Goal: Task Accomplishment & Management: Use online tool/utility

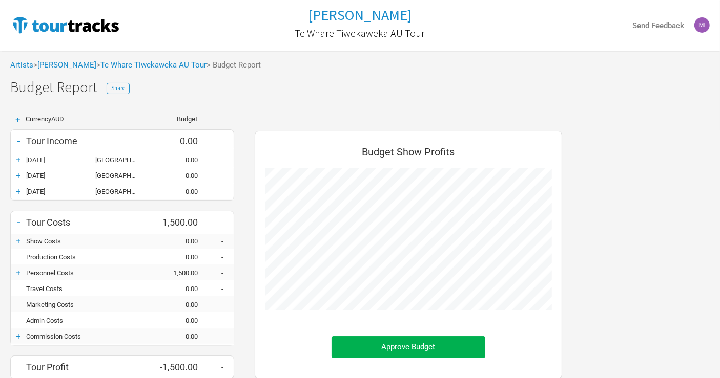
scroll to position [328, 328]
click at [159, 65] on link "Te Whare Tiwekaweka AU Tour" at bounding box center [153, 64] width 106 height 9
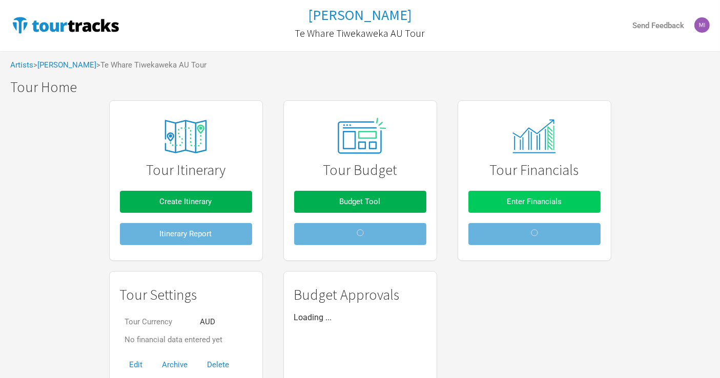
click at [541, 202] on span "Enter Financials" at bounding box center [534, 201] width 55 height 9
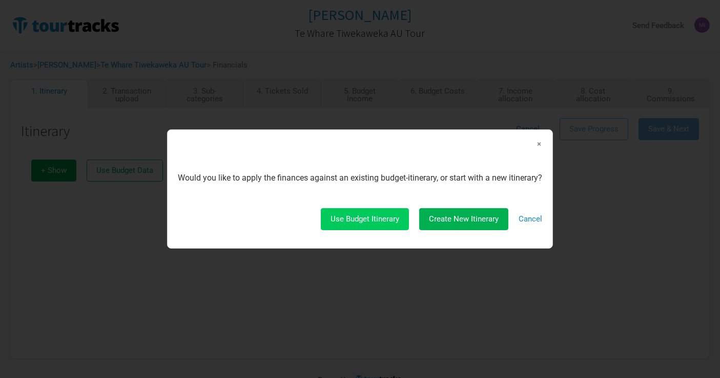
click at [400, 224] on button "Use Budget Itinerary" at bounding box center [365, 219] width 88 height 22
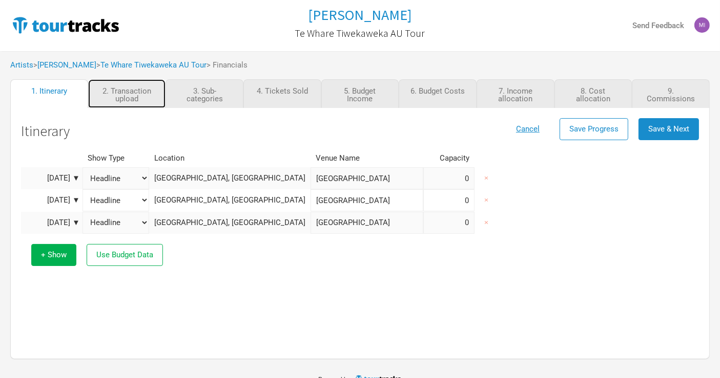
click at [125, 93] on link "2. Transaction upload" at bounding box center [127, 93] width 78 height 29
click at [658, 125] on span "Save & Next" at bounding box center [668, 128] width 41 height 9
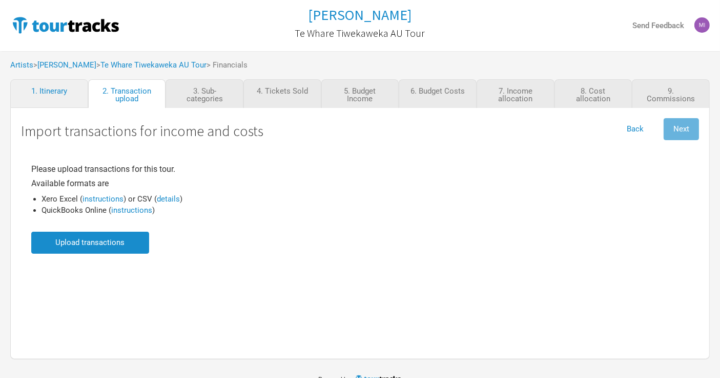
click at [117, 242] on input "file" at bounding box center [90, 243] width 118 height 22
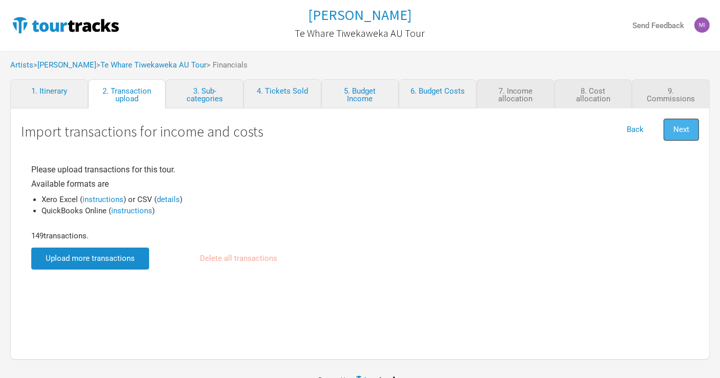
click at [672, 131] on button "Next" at bounding box center [680, 130] width 35 height 22
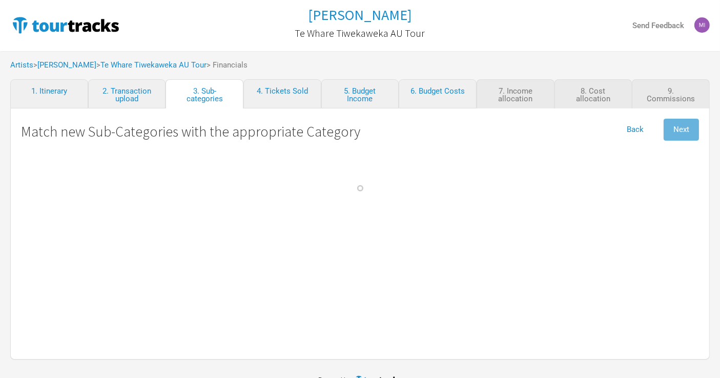
select select "Travel"
select Commission "Commissions"
select Crew "Travel"
select Band "Travel"
select Hire "Travel"
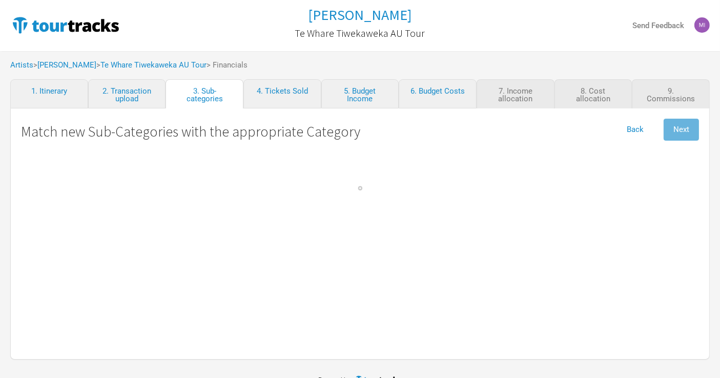
select Engineer "Personnel"
select Technician "Personnel"
select Seller "Personnel"
select \(NZ\) "Personnel"
select Baggage "Travel"
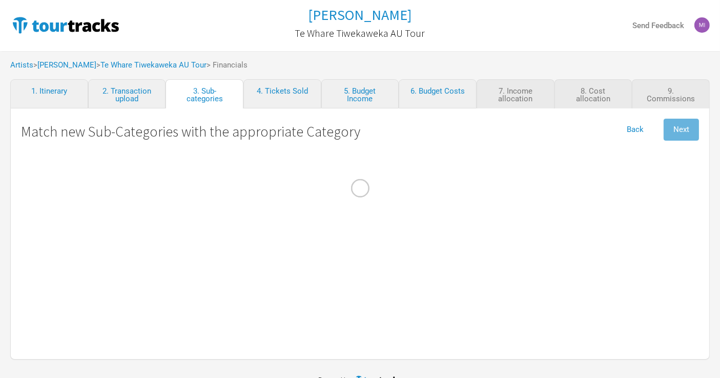
select Courier "Show Costs"
select select "Admin"
select Costs "Merch Costs"
select Freight "Merch Costs"
select Touring "Merch Income"
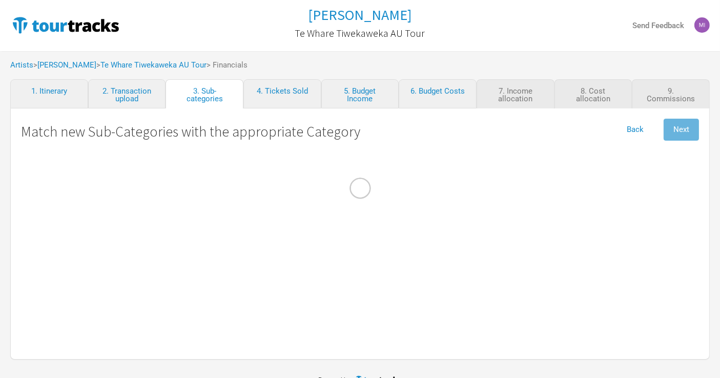
select Commission "Merch Costs"
select Consumables "Production"
select Fares "Travel"
select select "Travel"
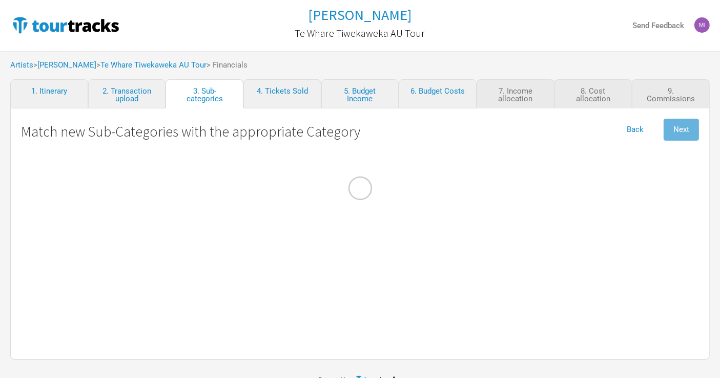
select Income "Performance"
select Costs "Production"
select Ground "Travel"
select select "Travel"
select Internet "Admin"
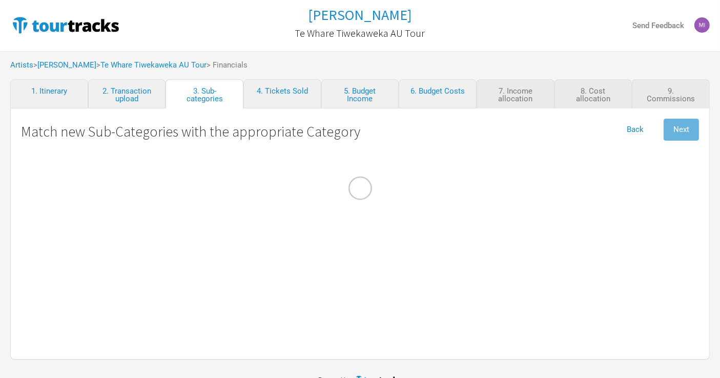
select Meals "Travel"
select Commission "Merch Costs"
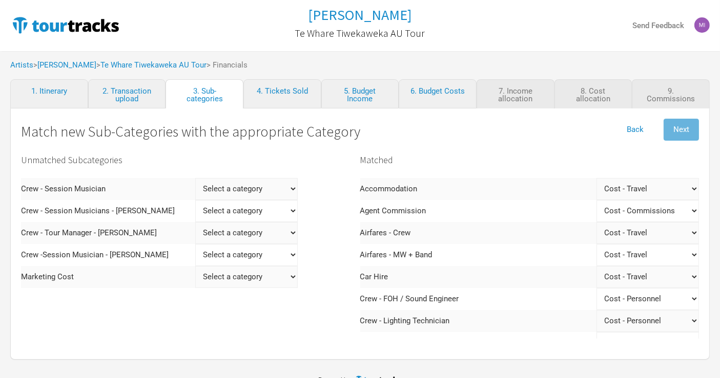
click at [239, 191] on Musician "Select a category Income - Performance Income - Other Income Cost - Show Costs …" at bounding box center [246, 189] width 102 height 22
select Musician "Personnel"
select Musician
select Musician "Personnel"
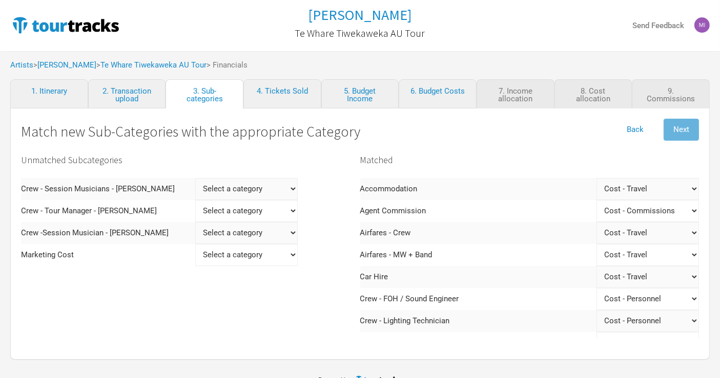
click at [244, 187] on Woolley "Select a category Income - Performance Income - Other Income Cost - Show Costs …" at bounding box center [246, 189] width 102 height 22
select Woolley "Personnel"
select Woolley
select Woolley "Personnel"
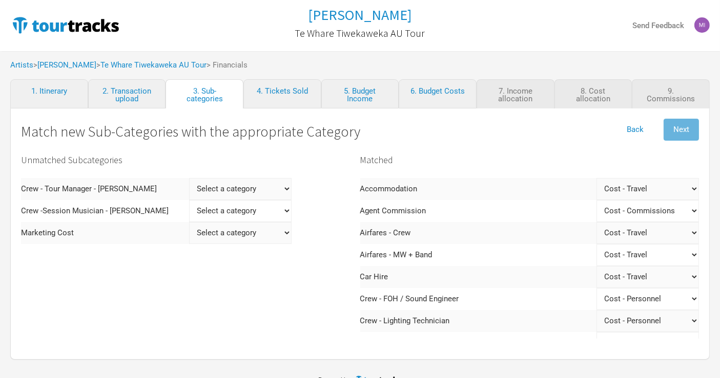
click at [240, 188] on Keane "Select a category Income - Performance Income - Other Income Cost - Show Costs …" at bounding box center [240, 189] width 102 height 22
select Keane "Personnel"
select Keane
select Keane "Personnel"
click at [231, 187] on Agars "Select a category Income - Performance Income - Other Income Cost - Show Costs …" at bounding box center [240, 189] width 102 height 22
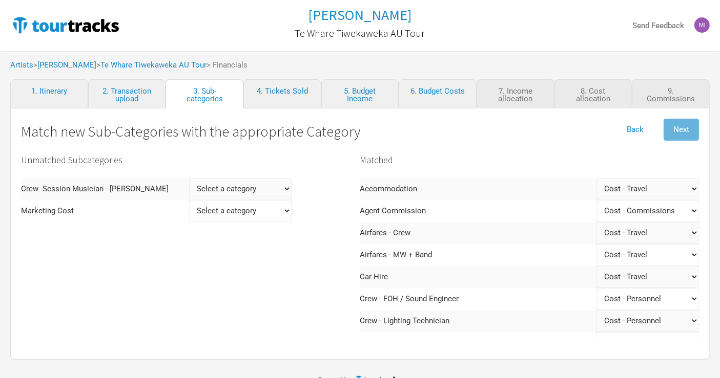
select Agars "Personnel"
select Agars
select Agars "Personnel"
click at [173, 185] on Cost "Select a category Income - Performance Income - Other Income Cost - Show Costs …" at bounding box center [145, 189] width 102 height 22
select Cost "Marketing"
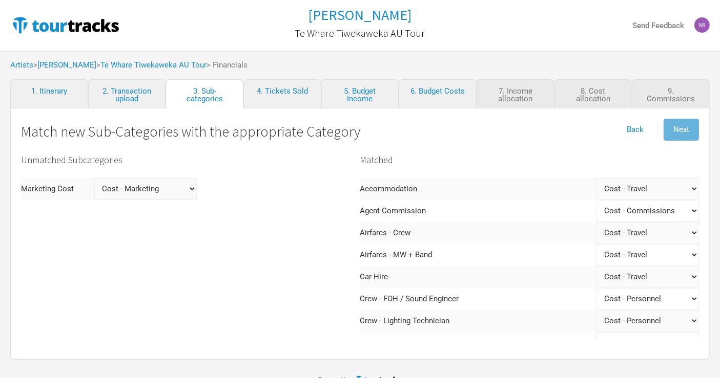
select Cost
select Cost "Marketing"
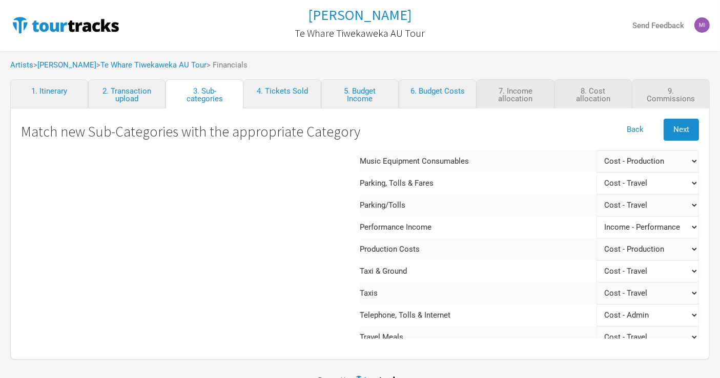
scroll to position [543, 0]
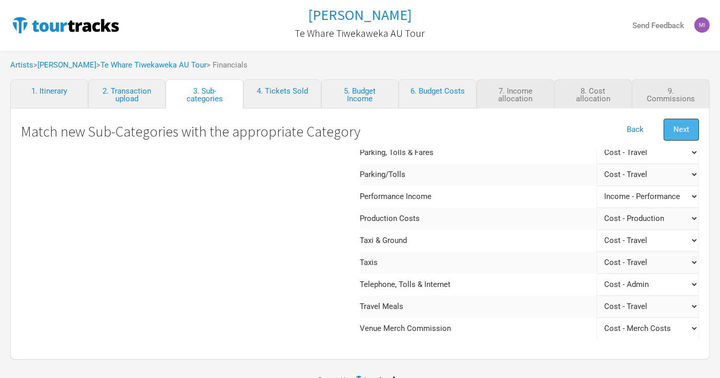
click at [682, 127] on span "Next" at bounding box center [681, 129] width 16 height 9
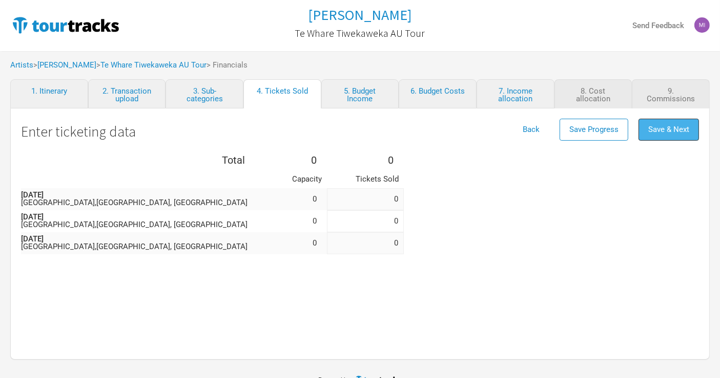
click at [674, 128] on span "Save & Next" at bounding box center [668, 129] width 41 height 9
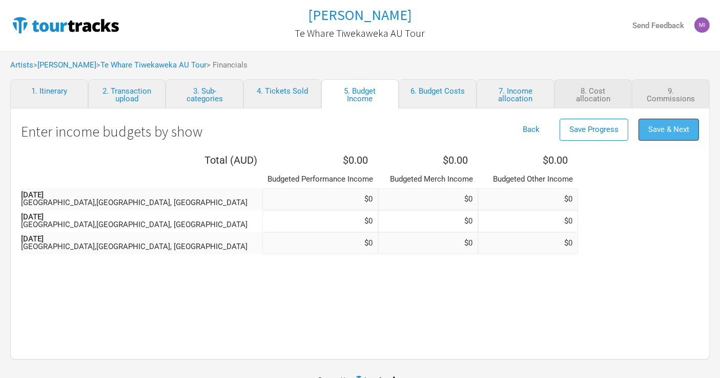
click at [666, 122] on button "Save & Next" at bounding box center [668, 130] width 60 height 22
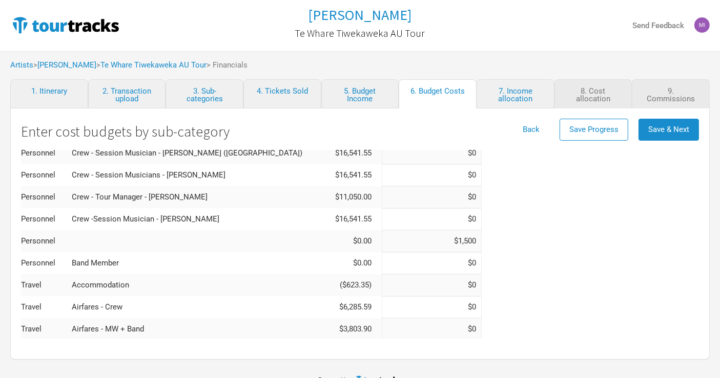
scroll to position [284, 0]
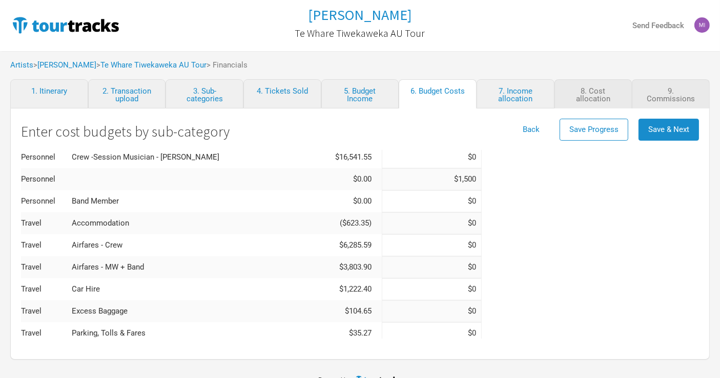
click at [382, 180] on input "$1,500" at bounding box center [432, 179] width 100 height 22
type input "$0"
click at [495, 212] on div "Total ( AUD ) $148,788.29 $0.00 Category Actual Budgeted Show Costs Freight & C…" at bounding box center [360, 281] width 678 height 831
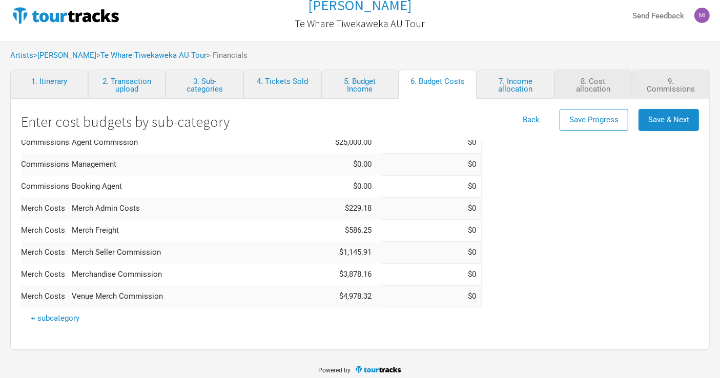
scroll to position [15, 0]
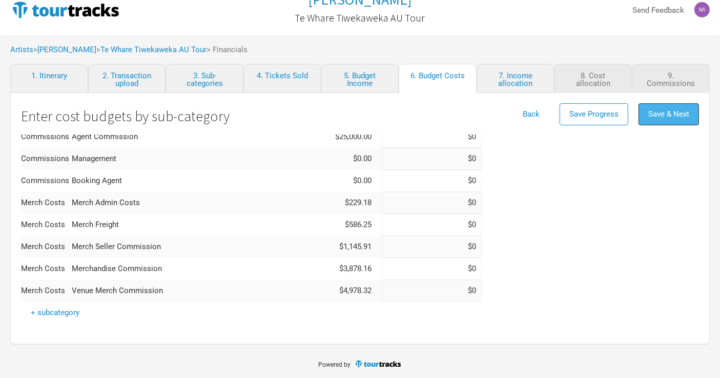
click at [668, 118] on span "Save & Next" at bounding box center [668, 114] width 41 height 9
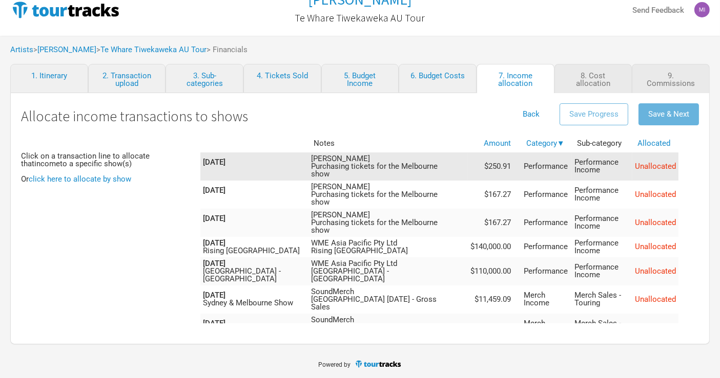
click at [424, 156] on td "[PERSON_NAME] Purchasing tickets for the Melbourne show" at bounding box center [387, 167] width 159 height 28
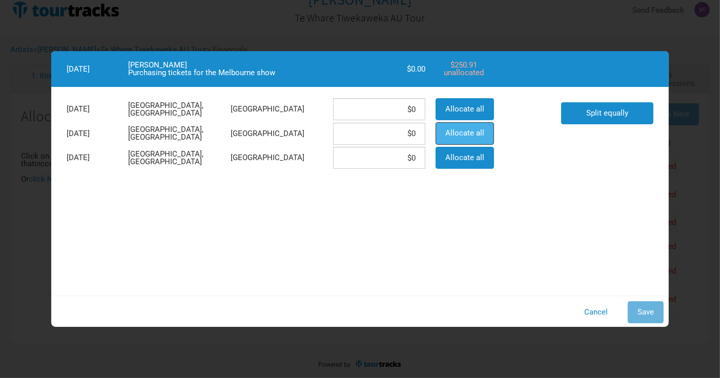
click at [448, 135] on span "Allocate all" at bounding box center [464, 133] width 39 height 9
type input "$250.91"
drag, startPoint x: 646, startPoint y: 306, endPoint x: 642, endPoint y: 303, distance: 5.4
click at [647, 306] on button "Save" at bounding box center [645, 313] width 36 height 22
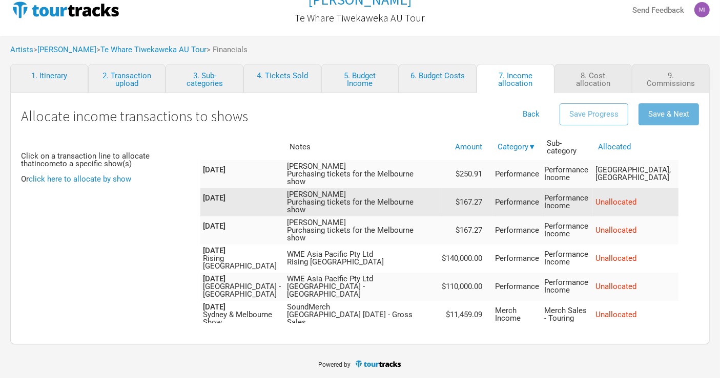
click at [389, 188] on td "[PERSON_NAME] Purchasing tickets for the Melbourne show" at bounding box center [361, 202] width 155 height 28
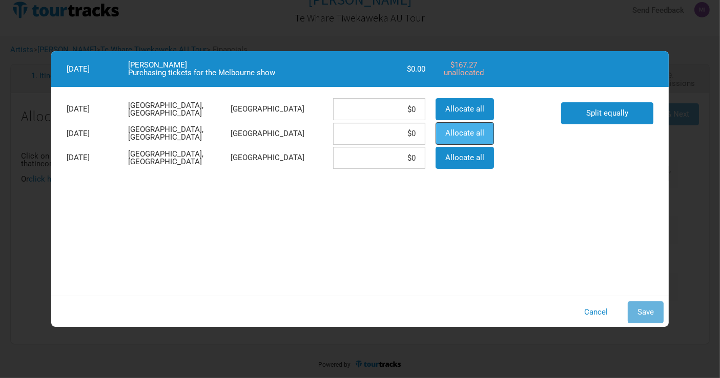
click at [468, 136] on span "Allocate all" at bounding box center [464, 133] width 39 height 9
type input "$167.27"
click at [645, 310] on span "Save" at bounding box center [645, 312] width 16 height 9
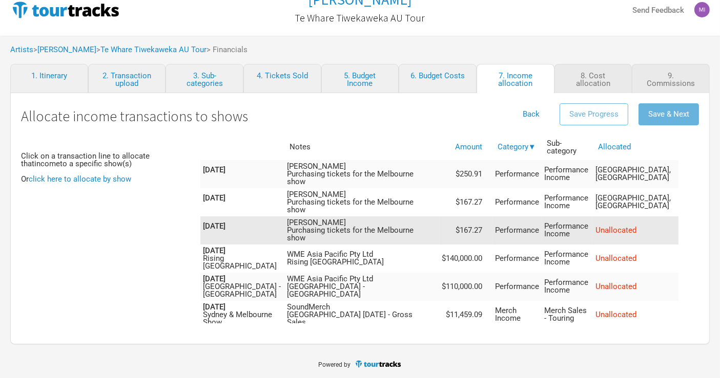
click at [392, 217] on td "[PERSON_NAME] Purchasing tickets for the Melbourne show" at bounding box center [361, 231] width 155 height 28
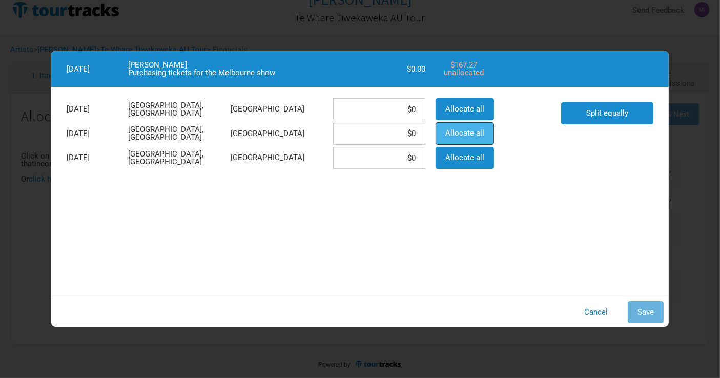
click at [480, 139] on button "Allocate all" at bounding box center [464, 133] width 58 height 22
type input "$167.27"
click at [648, 310] on span "Save" at bounding box center [645, 312] width 16 height 9
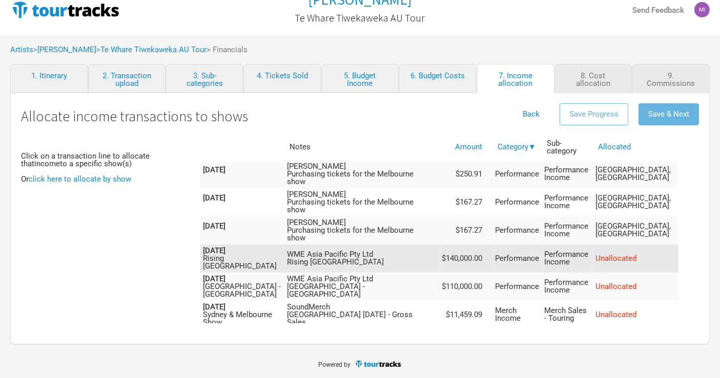
click at [395, 245] on td "WME Asia Pacific Pty Ltd Rising [GEOGRAPHIC_DATA]" at bounding box center [361, 259] width 155 height 28
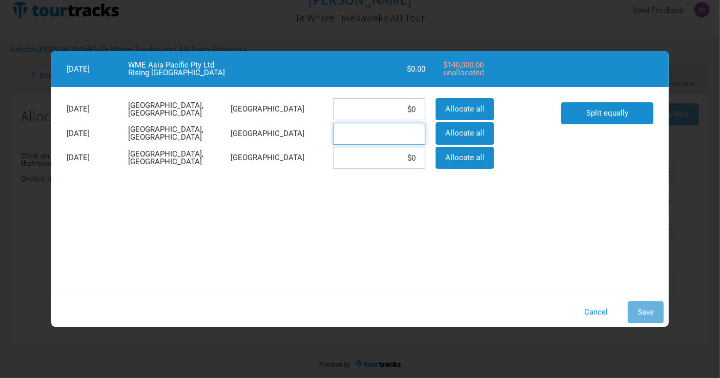
click at [406, 133] on input at bounding box center [379, 134] width 92 height 22
type input "$70,000"
click at [411, 153] on input at bounding box center [379, 158] width 92 height 22
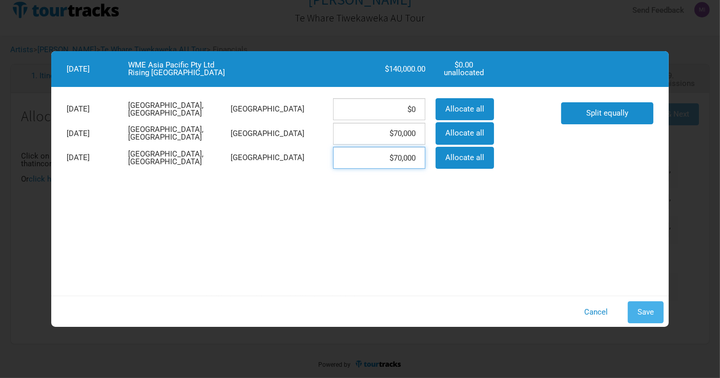
type input "$70,000"
click at [651, 312] on span "Save" at bounding box center [645, 312] width 16 height 9
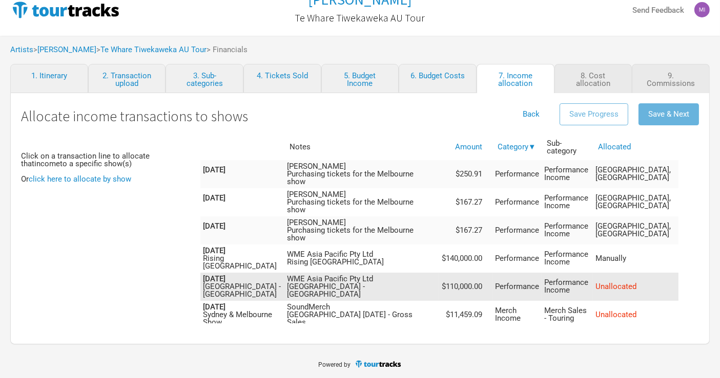
click at [434, 273] on td "WME Asia Pacific Pty Ltd [GEOGRAPHIC_DATA] - [GEOGRAPHIC_DATA]" at bounding box center [361, 287] width 155 height 28
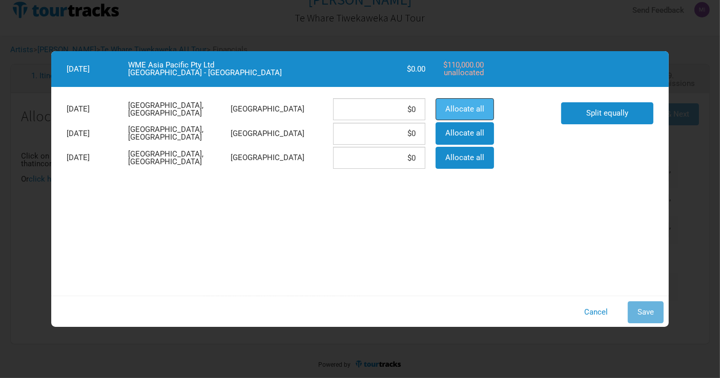
click at [462, 101] on button "Allocate all" at bounding box center [464, 109] width 58 height 22
type input "$110,000"
click at [642, 313] on span "Save" at bounding box center [645, 312] width 16 height 9
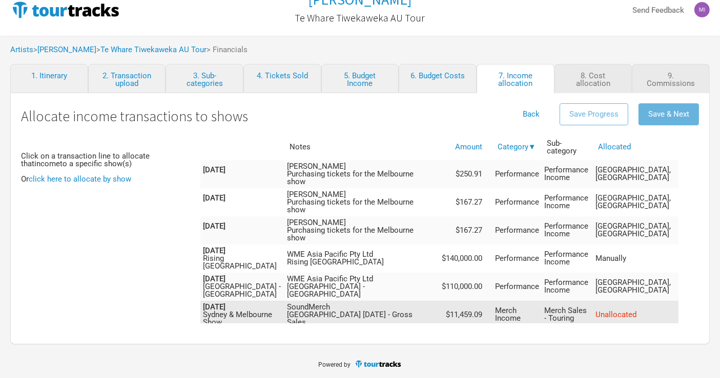
click at [428, 301] on td "SoundMerch [GEOGRAPHIC_DATA] [DATE] - Gross Sales" at bounding box center [361, 315] width 155 height 28
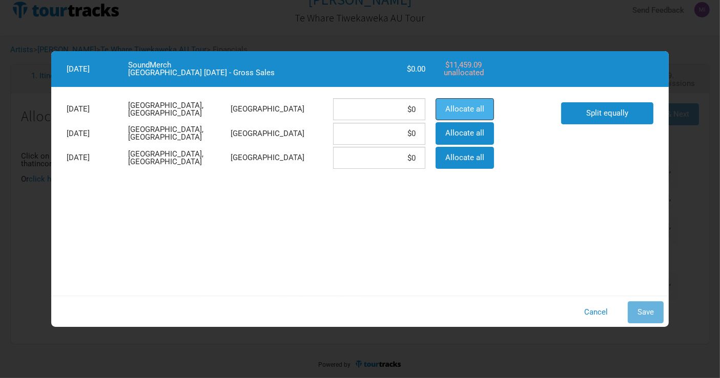
click at [460, 103] on button "Allocate all" at bounding box center [464, 109] width 58 height 22
type input "$11,459.09"
click at [649, 312] on span "Save" at bounding box center [645, 312] width 16 height 9
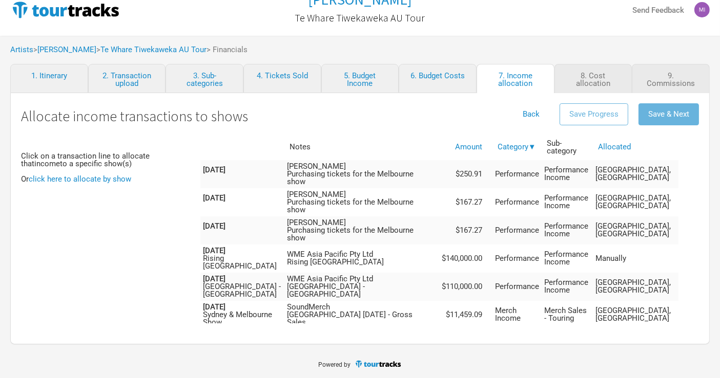
click at [439, 329] on td "SoundMerch [GEOGRAPHIC_DATA] Rising 04-05/06/2025- Gross Sales" at bounding box center [361, 343] width 155 height 28
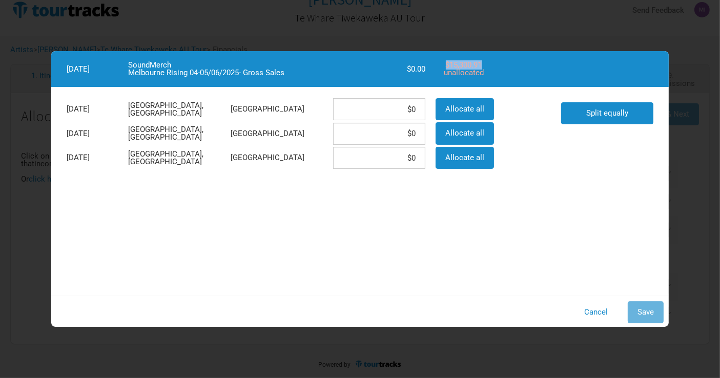
drag, startPoint x: 486, startPoint y: 65, endPoint x: 436, endPoint y: 69, distance: 49.3
click at [436, 69] on div "$15,300.91 unallocated" at bounding box center [463, 68] width 67 height 17
copy div "$15,300.91"
drag, startPoint x: 400, startPoint y: 128, endPoint x: 399, endPoint y: 143, distance: 15.4
click at [400, 128] on input at bounding box center [379, 134] width 92 height 22
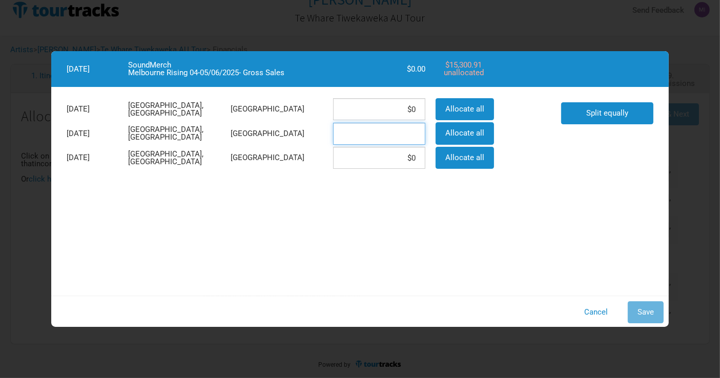
paste input "$7,650.46"
type input "$7,650.46"
click at [396, 156] on input at bounding box center [379, 158] width 92 height 22
paste input "$7,650.46"
click at [628, 247] on div "[DATE] [GEOGRAPHIC_DATA], [GEOGRAPHIC_DATA] [GEOGRAPHIC_DATA] $0 Allocate all […" at bounding box center [359, 191] width 617 height 209
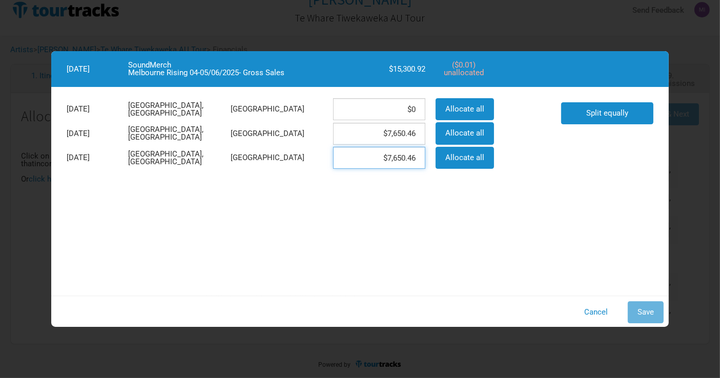
click at [419, 158] on input "$7,650.46" at bounding box center [379, 158] width 92 height 22
type input "$7,650.45"
click at [640, 308] on span "Save" at bounding box center [645, 312] width 16 height 9
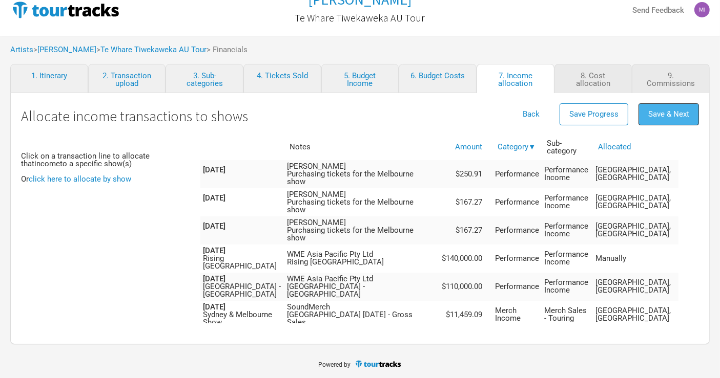
click at [655, 114] on span "Save & Next" at bounding box center [668, 114] width 41 height 9
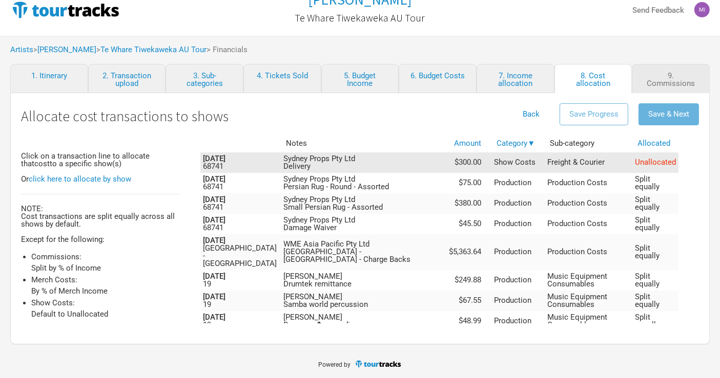
click at [383, 159] on td "Sydney Props Pty Ltd Delivery" at bounding box center [361, 163] width 161 height 20
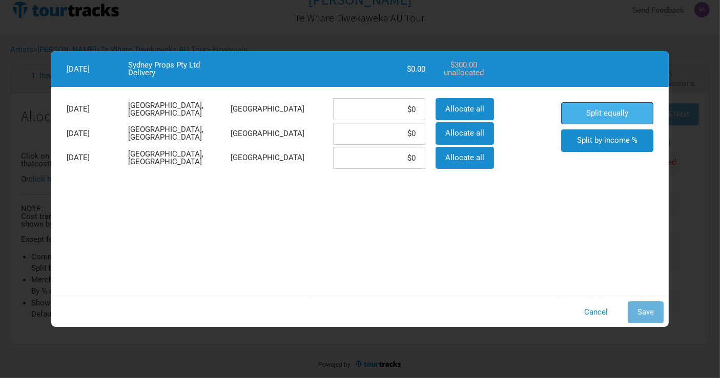
click at [605, 104] on button "Split equally" at bounding box center [607, 113] width 92 height 22
type input "$100"
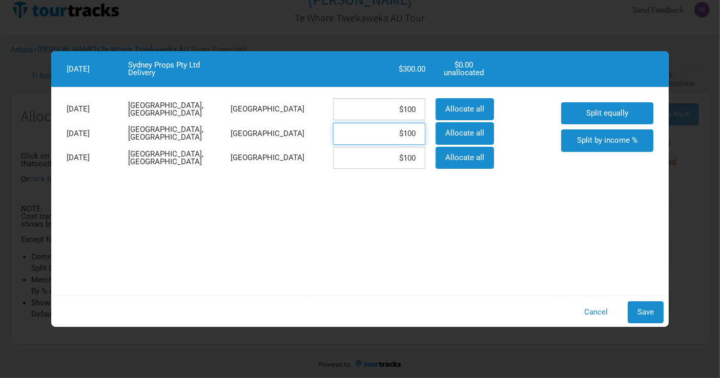
drag, startPoint x: 396, startPoint y: 132, endPoint x: 423, endPoint y: 136, distance: 26.4
click at [423, 136] on input "$100" at bounding box center [379, 134] width 92 height 22
type input "$0"
click at [410, 163] on input "$100" at bounding box center [379, 158] width 92 height 22
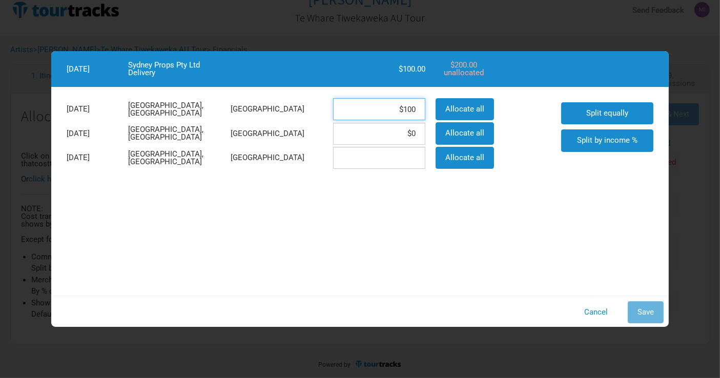
type input "$0"
click at [416, 108] on input "$100" at bounding box center [379, 109] width 92 height 22
drag, startPoint x: 459, startPoint y: 107, endPoint x: 465, endPoint y: 110, distance: 6.2
click at [460, 108] on span "Allocate all" at bounding box center [464, 108] width 39 height 9
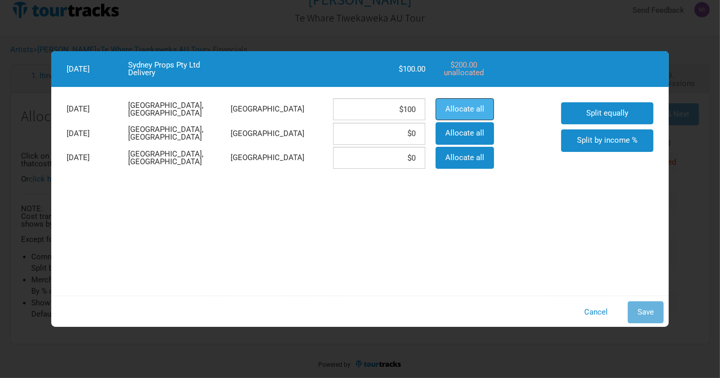
type input "$300"
click at [651, 309] on span "Save" at bounding box center [645, 312] width 16 height 9
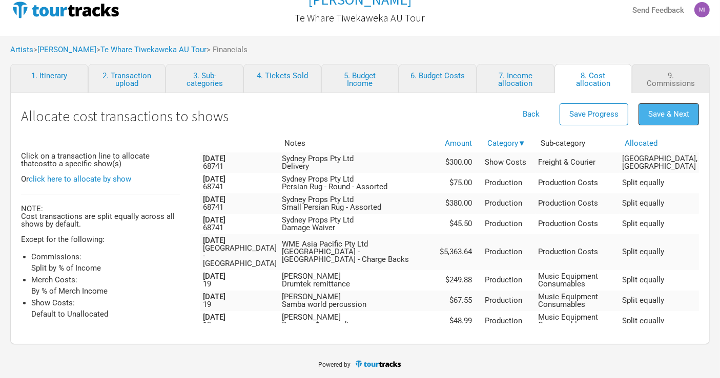
click at [662, 113] on span "Save & Next" at bounding box center [668, 114] width 41 height 9
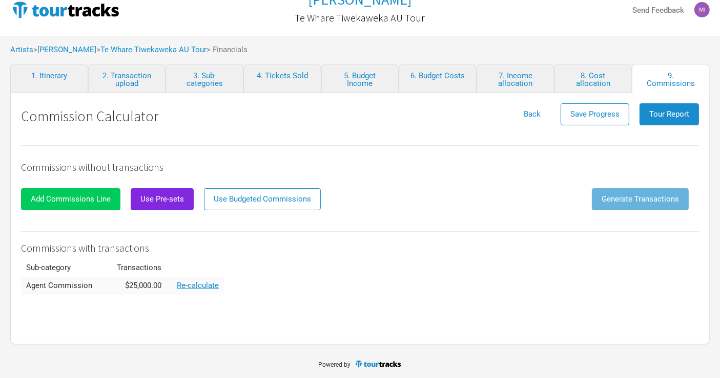
click at [80, 200] on span "Add Commissions Line" at bounding box center [71, 199] width 80 height 9
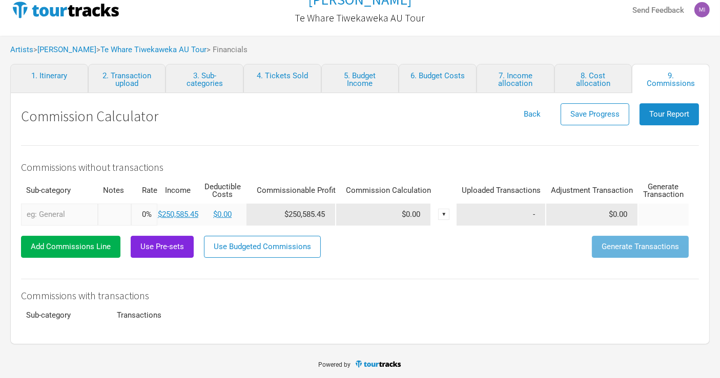
click at [72, 211] on input "text" at bounding box center [59, 215] width 77 height 22
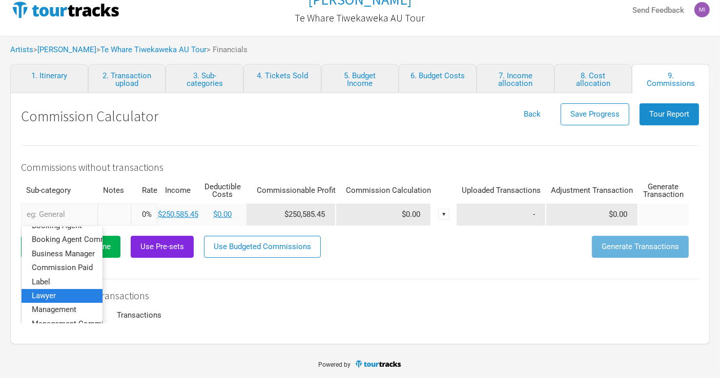
scroll to position [57, 0]
drag, startPoint x: 75, startPoint y: 293, endPoint x: 85, endPoint y: 284, distance: 13.0
click at [75, 293] on span "Management" at bounding box center [54, 294] width 45 height 9
type input "Management"
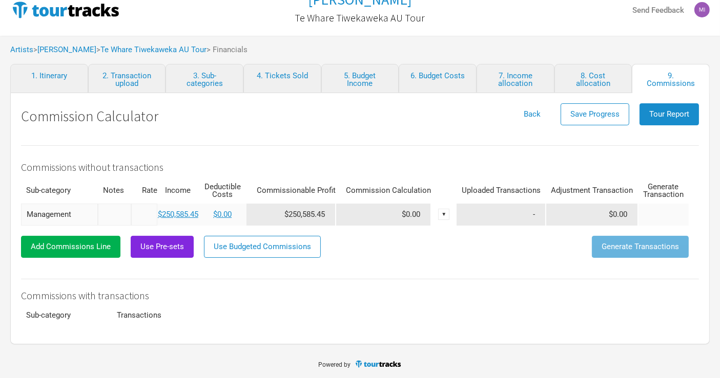
click at [140, 215] on input at bounding box center [144, 215] width 26 height 22
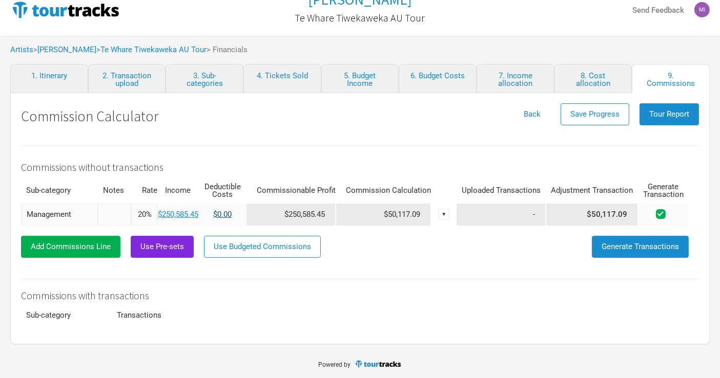
type input "20%"
click at [220, 213] on link "$0.00" at bounding box center [222, 214] width 18 height 9
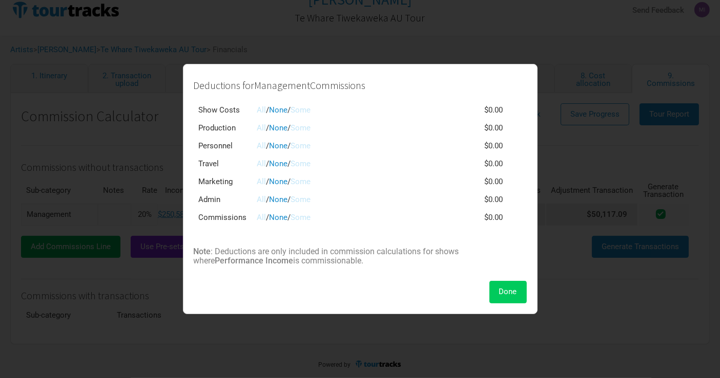
click at [509, 299] on button "Done" at bounding box center [507, 292] width 37 height 22
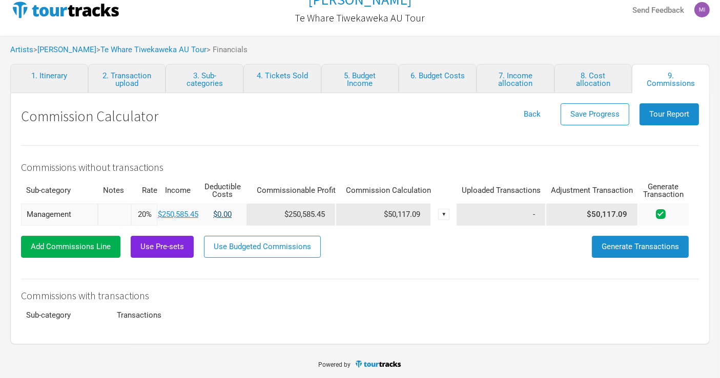
click at [218, 216] on link "$0.00" at bounding box center [222, 214] width 18 height 9
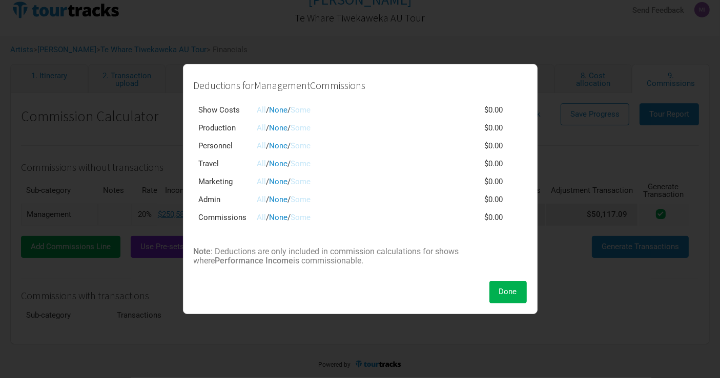
click at [305, 165] on link "Some" at bounding box center [301, 163] width 20 height 9
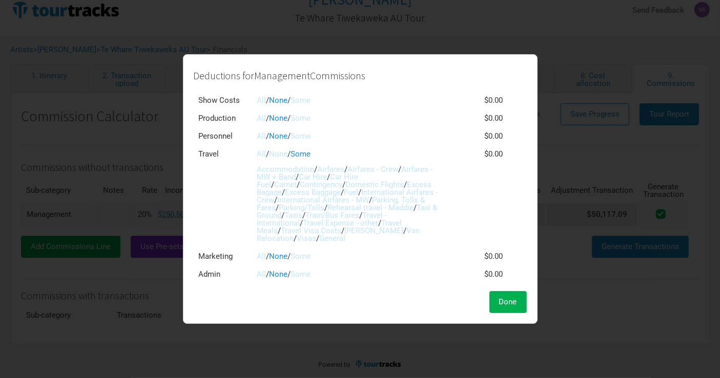
click at [429, 169] on link "Airfares - MW + Band" at bounding box center [345, 173] width 176 height 17
click at [408, 201] on link "Parking, Tolls & Fares" at bounding box center [341, 204] width 168 height 17
click at [326, 174] on link "Car Hire" at bounding box center [313, 177] width 28 height 9
click at [358, 178] on link "Car Hire Fuel" at bounding box center [307, 181] width 101 height 17
click at [344, 191] on link "Fuel" at bounding box center [351, 192] width 14 height 9
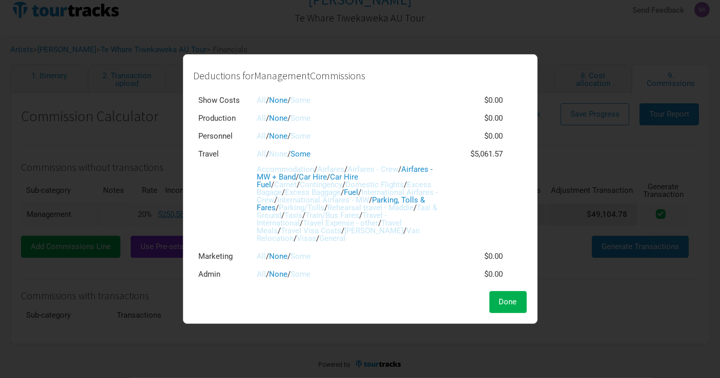
click at [260, 100] on link "All" at bounding box center [261, 100] width 9 height 9
click at [307, 103] on link "Some" at bounding box center [301, 100] width 20 height 9
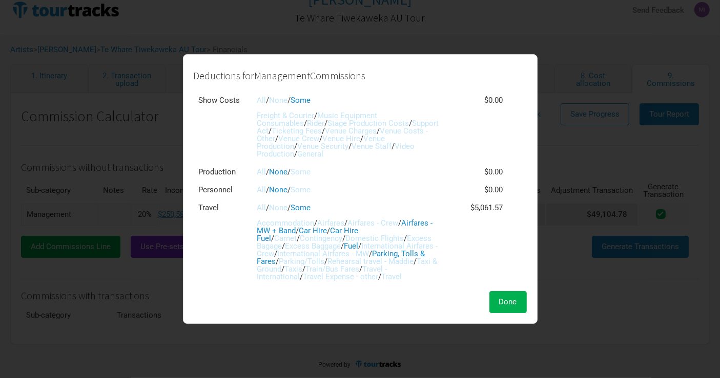
click at [261, 98] on link "All" at bounding box center [261, 100] width 9 height 9
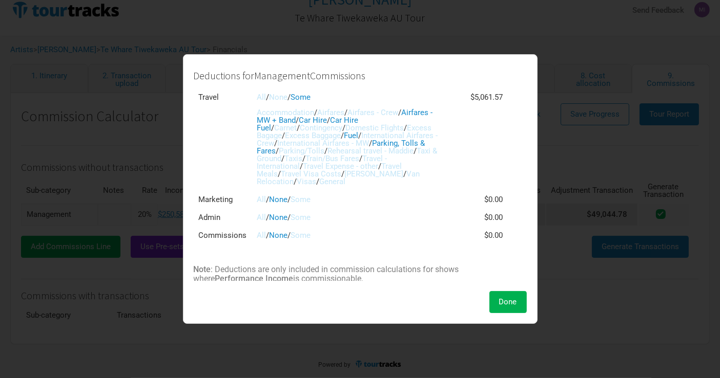
click at [306, 238] on link "Some" at bounding box center [301, 235] width 20 height 9
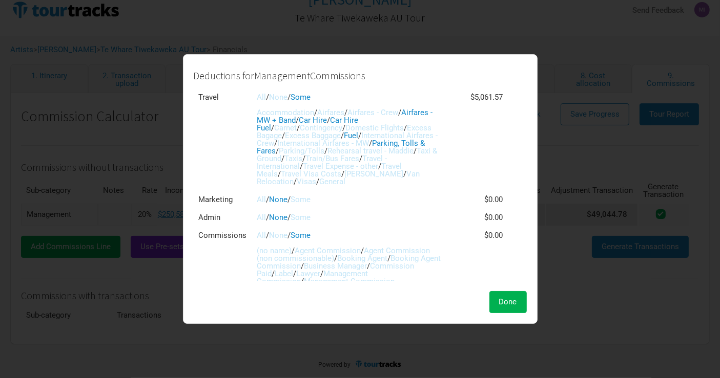
click at [319, 249] on link "Agent Commission" at bounding box center [328, 250] width 66 height 9
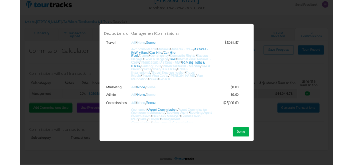
scroll to position [114, 0]
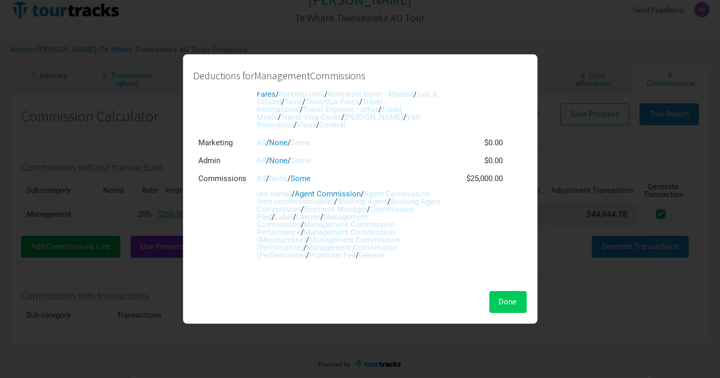
click at [505, 301] on span "Done" at bounding box center [508, 302] width 18 height 9
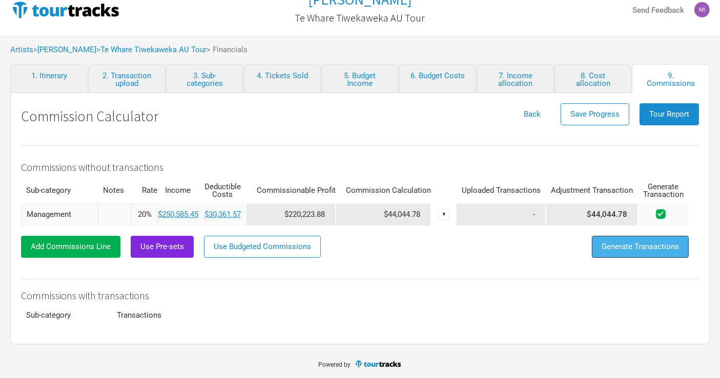
click at [634, 251] on button "Generate Transactions" at bounding box center [640, 247] width 97 height 22
click at [571, 240] on div "Add Commissions Line Use Pre-sets Use Budgeted Commissions Generate Transactions" at bounding box center [354, 247] width 667 height 22
